Goal: Find specific page/section: Find specific page/section

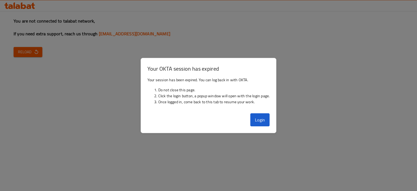
click at [258, 123] on button "Login" at bounding box center [260, 119] width 20 height 13
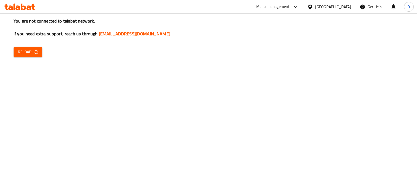
click at [28, 50] on span "Reload" at bounding box center [28, 52] width 20 height 7
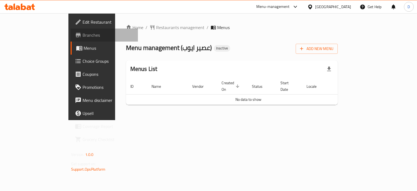
click at [82, 36] on span "Branches" at bounding box center [107, 35] width 51 height 7
